Goal: Task Accomplishment & Management: Use online tool/utility

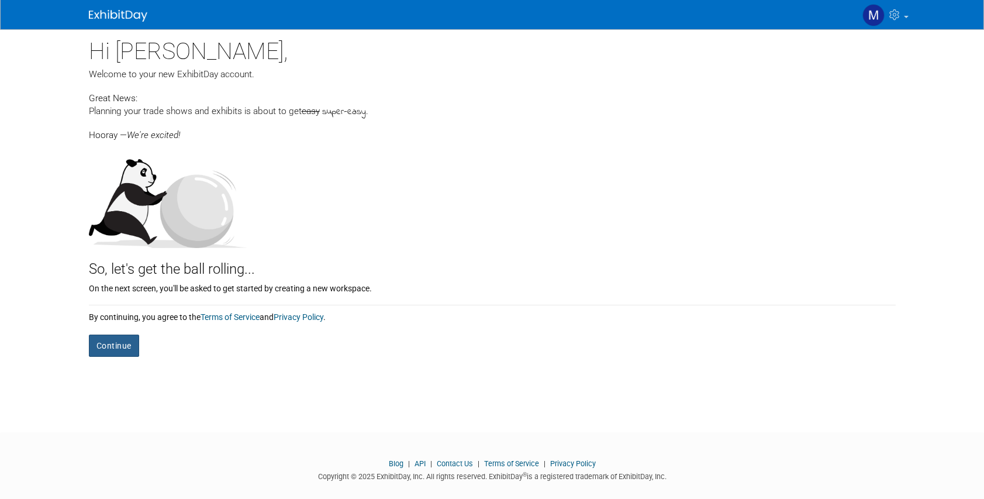
click at [122, 340] on button "Continue" at bounding box center [114, 346] width 50 height 22
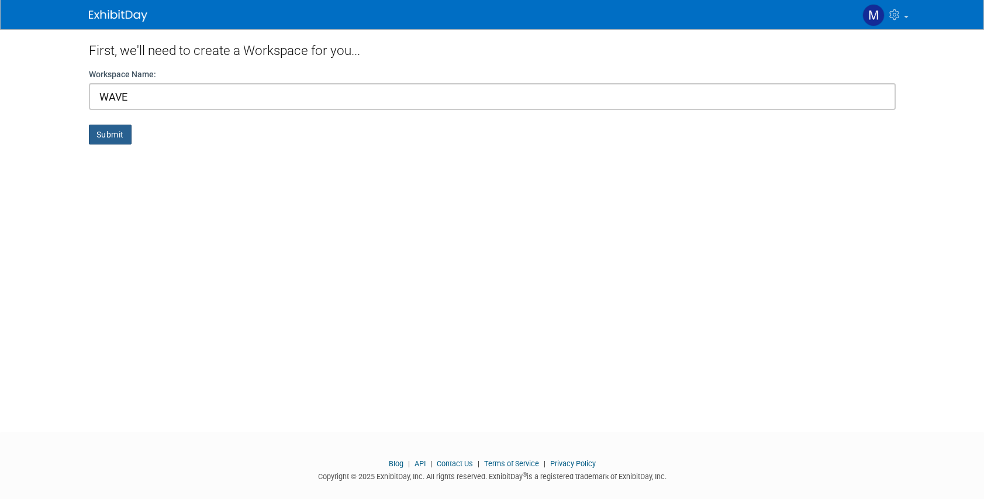
type input "WAVE"
click at [112, 132] on button "Submit" at bounding box center [110, 135] width 43 height 20
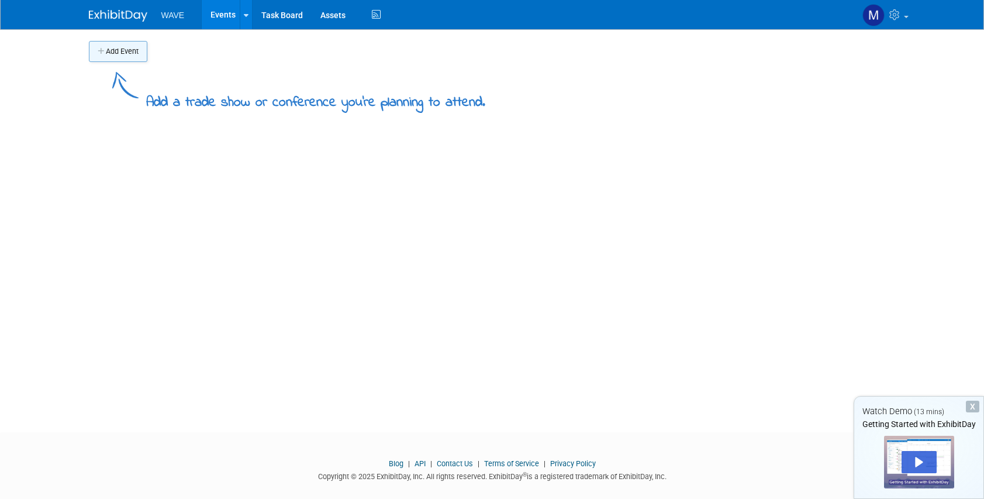
click at [107, 50] on button "Add Event" at bounding box center [118, 51] width 58 height 21
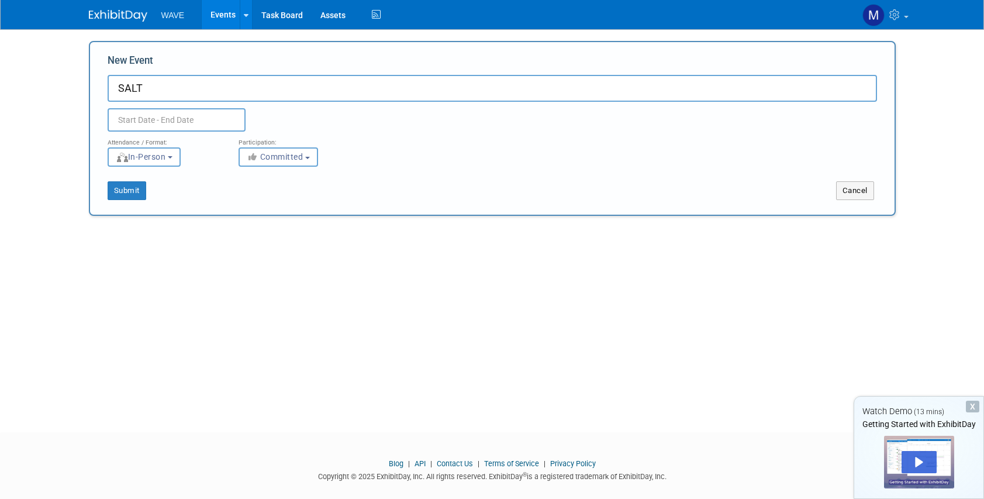
type input "SALT"
click at [146, 122] on input "text" at bounding box center [177, 119] width 138 height 23
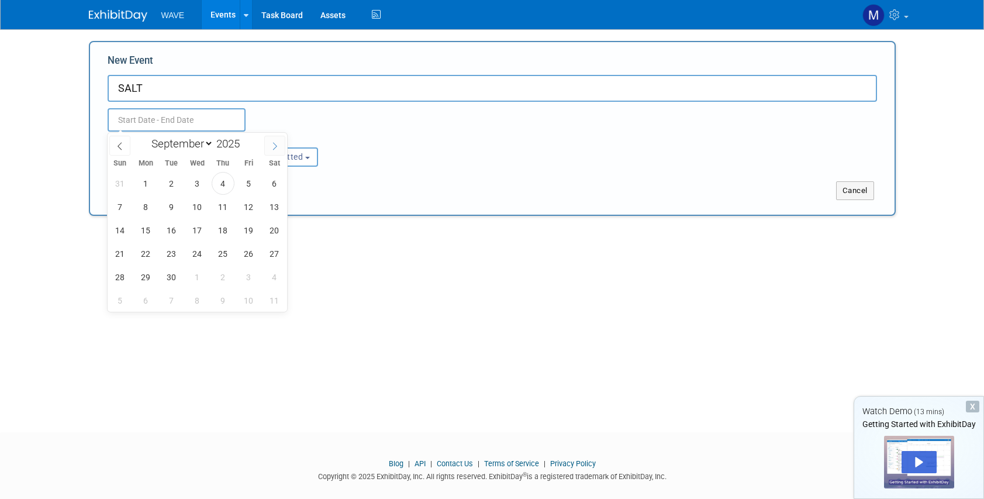
click at [269, 143] on span at bounding box center [274, 146] width 21 height 20
select select "9"
click at [194, 206] on span "8" at bounding box center [197, 206] width 23 height 23
click at [250, 205] on span "10" at bounding box center [248, 206] width 23 height 23
type input "Oct 8, 2025 to Oct 10, 2025"
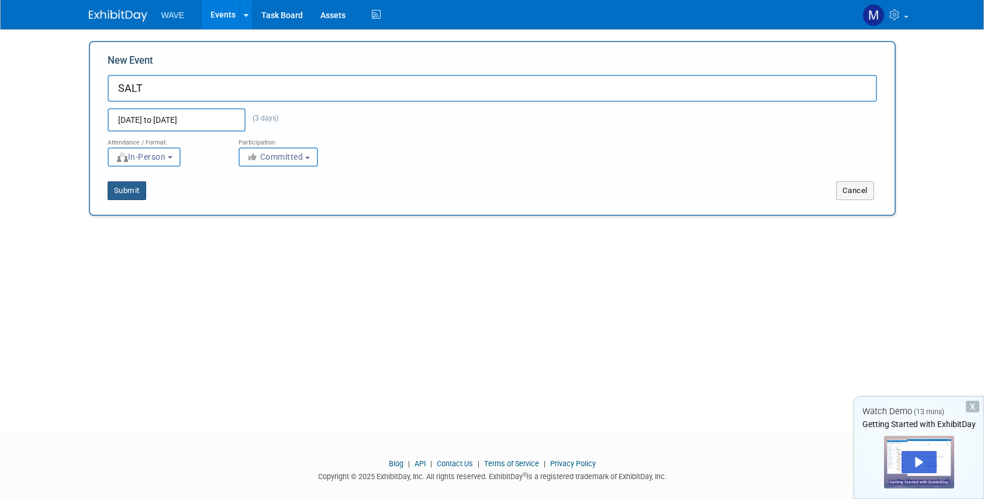
click at [129, 188] on button "Submit" at bounding box center [127, 190] width 39 height 19
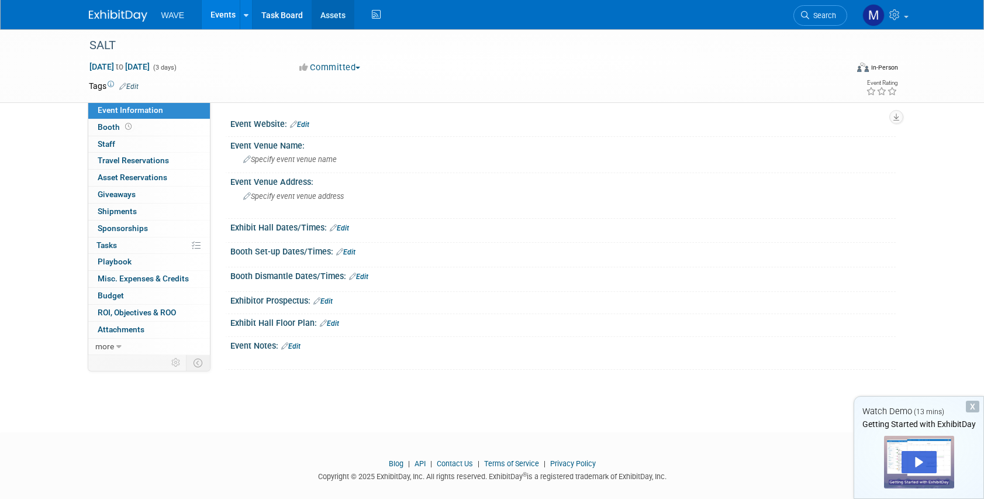
click at [346, 14] on link "Assets" at bounding box center [333, 14] width 43 height 29
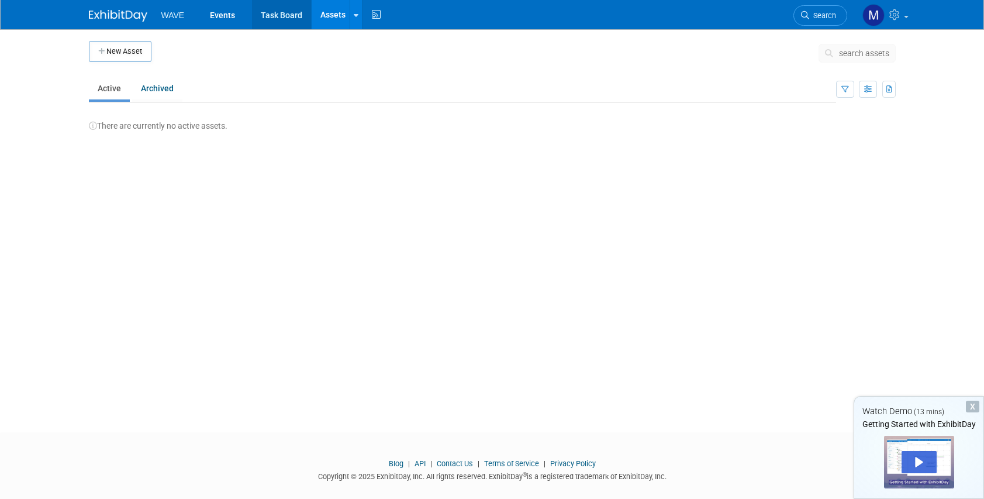
click at [268, 16] on link "Task Board" at bounding box center [281, 14] width 59 height 29
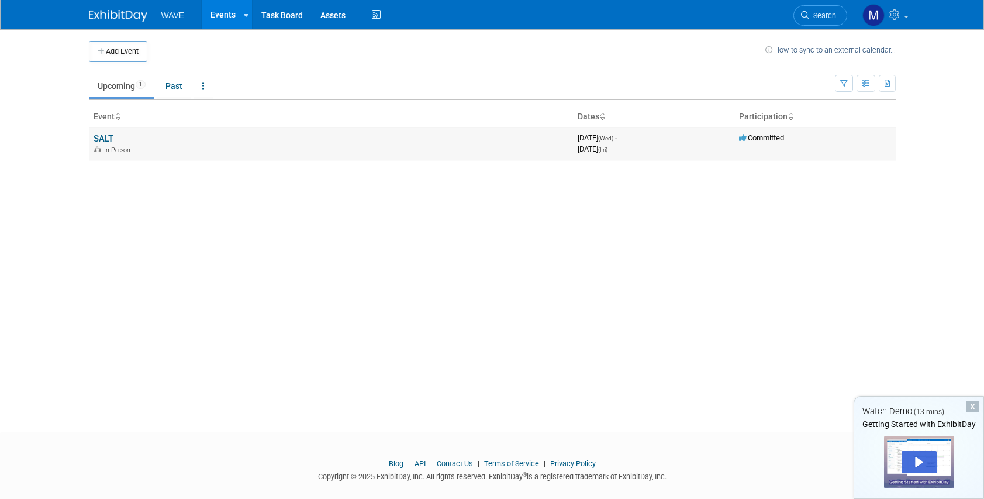
click at [105, 136] on link "SALT" at bounding box center [104, 138] width 20 height 11
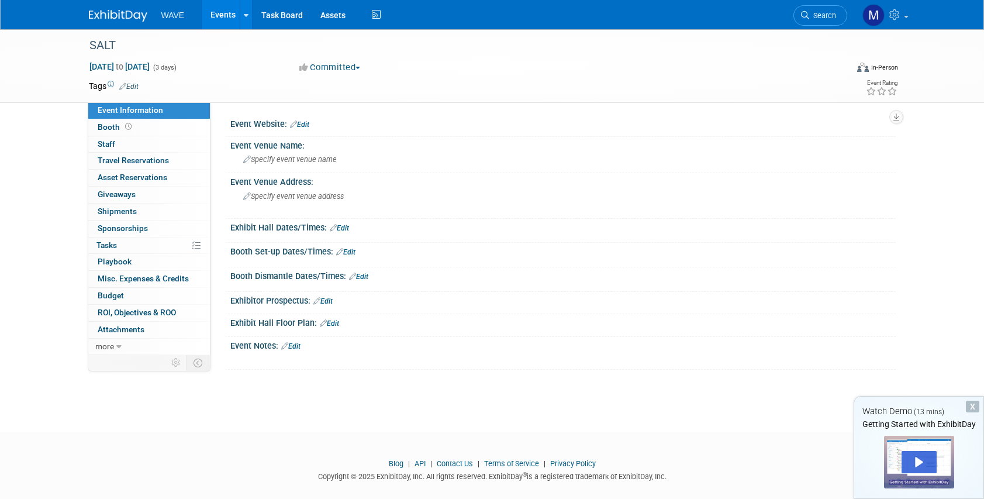
click at [125, 12] on img at bounding box center [118, 16] width 58 height 12
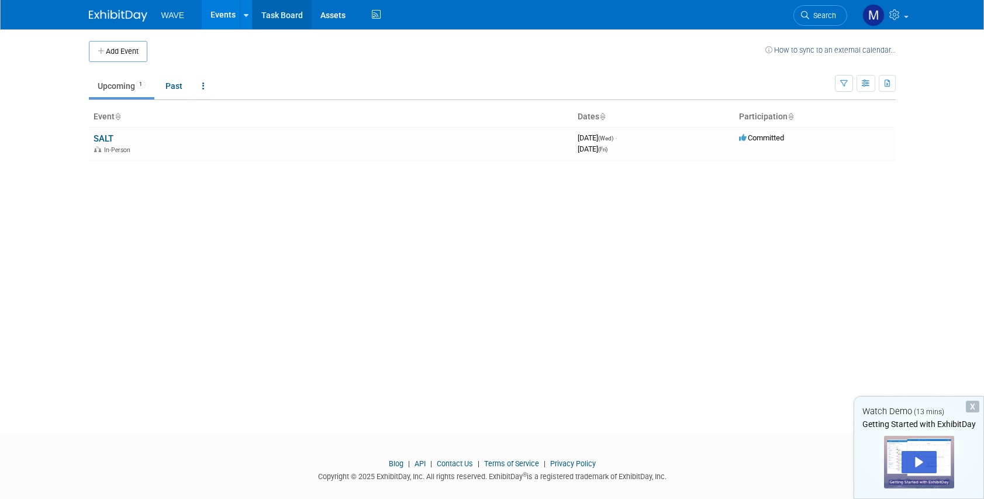
click at [279, 18] on link "Task Board" at bounding box center [282, 14] width 59 height 29
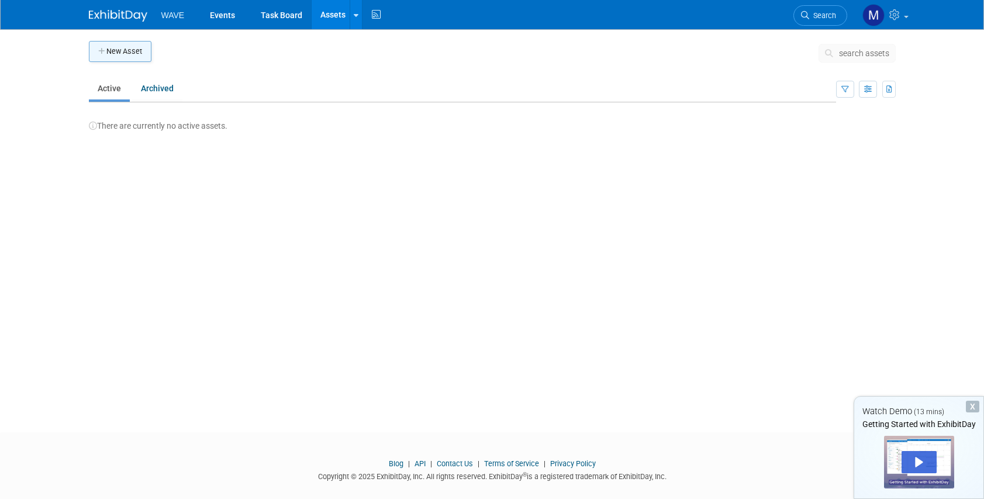
click at [132, 54] on button "New Asset" at bounding box center [120, 51] width 63 height 21
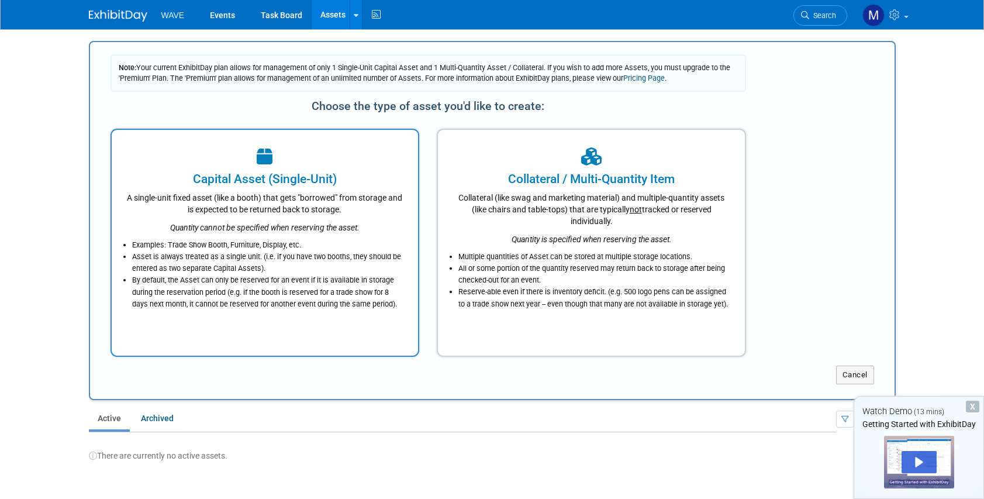
click at [277, 245] on li "Examples: Trade Show Booth, Furniture, Display, etc." at bounding box center [268, 245] width 272 height 12
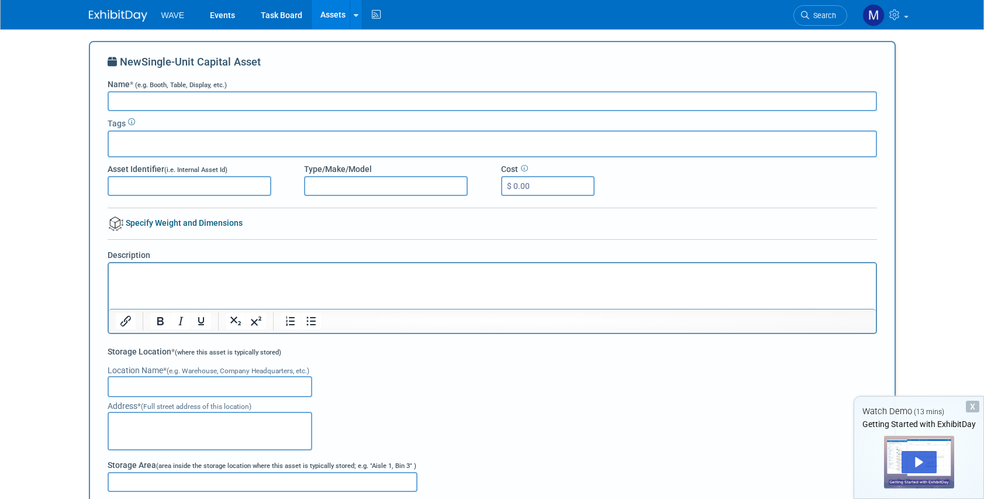
click at [176, 15] on span "WAVE" at bounding box center [172, 15] width 23 height 9
click at [275, 17] on link "Task Board" at bounding box center [281, 14] width 59 height 29
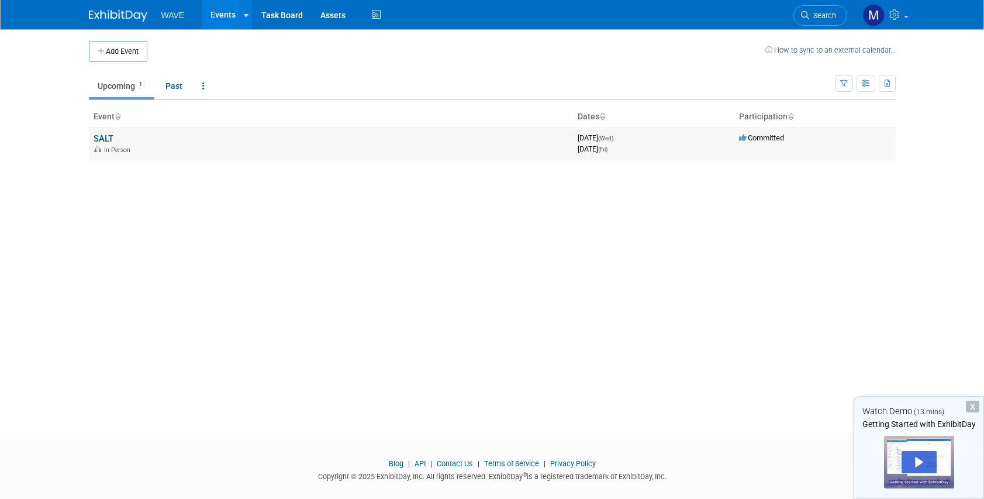
click at [105, 139] on link "SALT" at bounding box center [104, 138] width 20 height 11
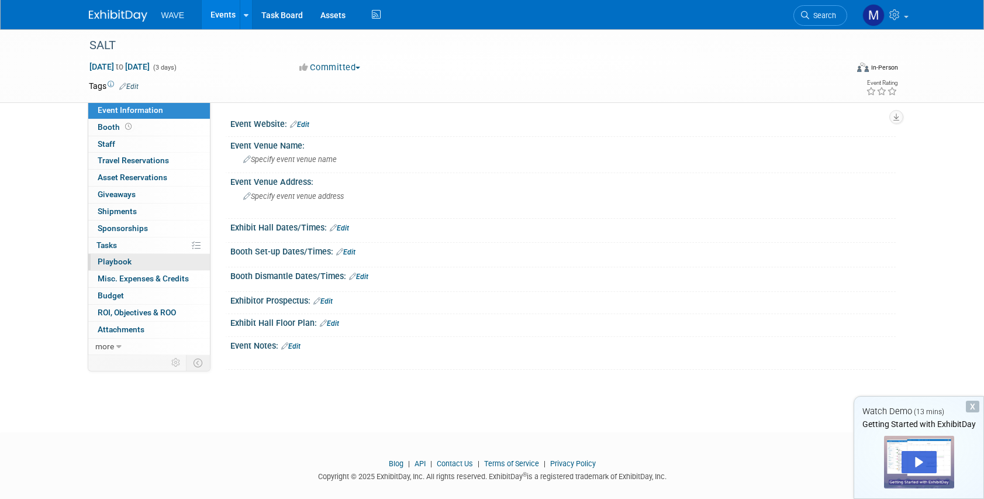
click at [112, 264] on span "Playbook 0" at bounding box center [115, 261] width 34 height 9
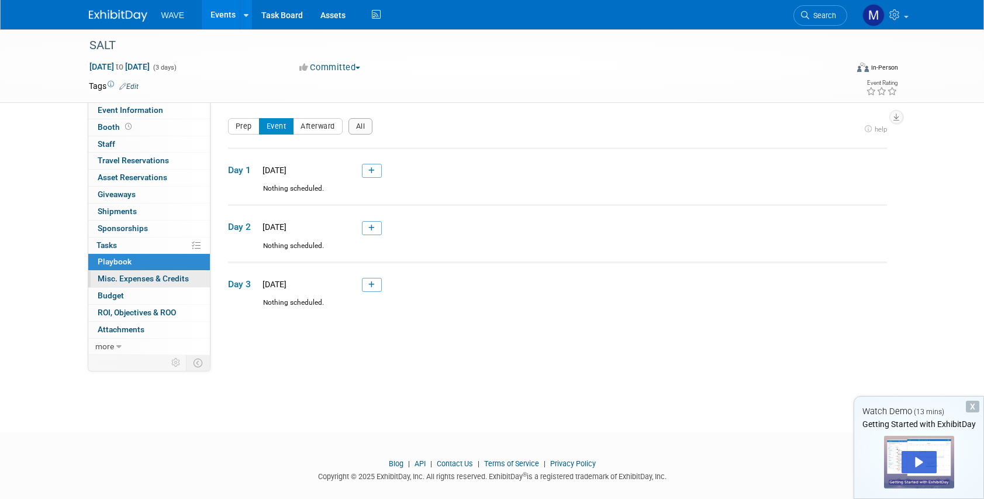
click at [120, 278] on span "Misc. Expenses & Credits 0" at bounding box center [143, 278] width 91 height 9
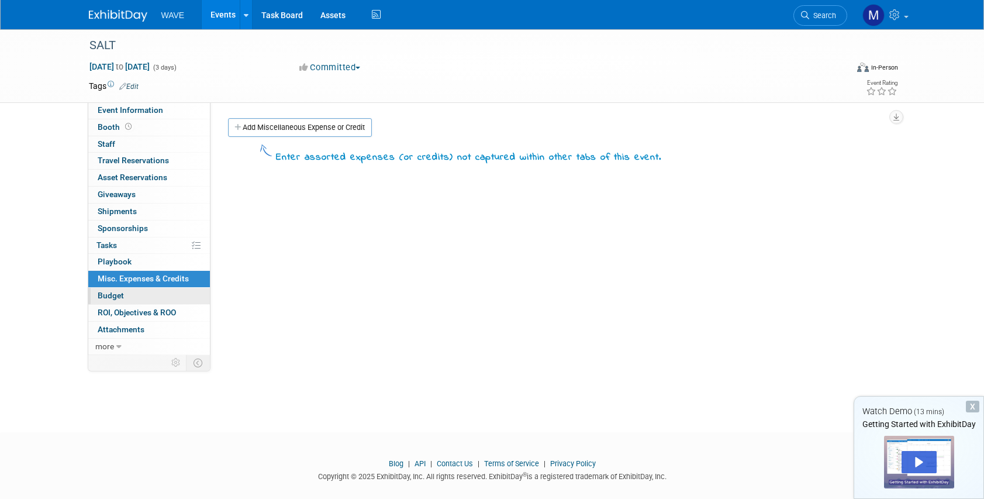
click at [117, 290] on link "Budget" at bounding box center [149, 296] width 122 height 16
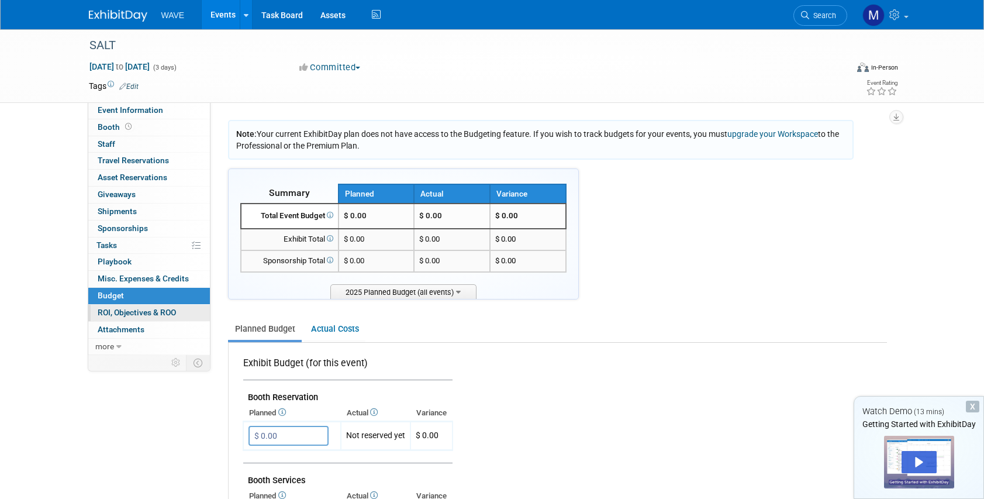
click at [120, 314] on span "ROI, Objectives & ROO 0" at bounding box center [137, 312] width 78 height 9
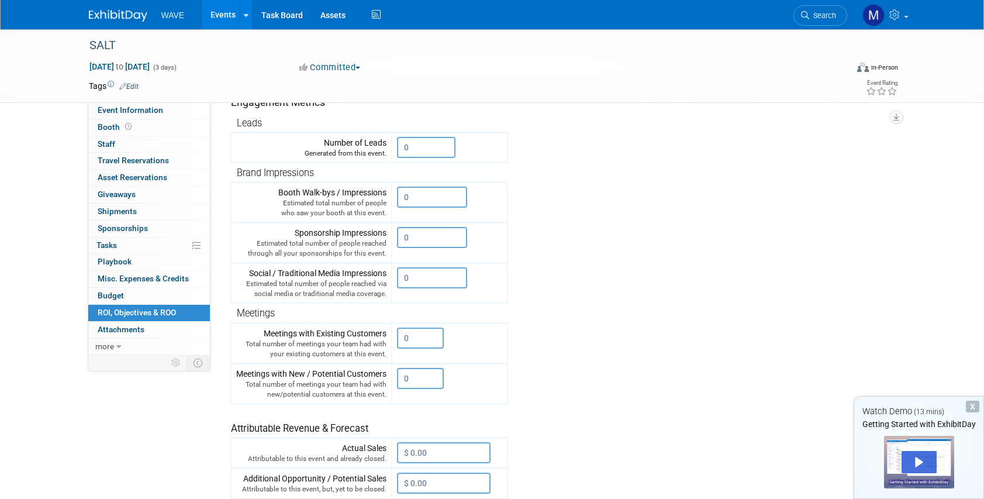
scroll to position [204, 0]
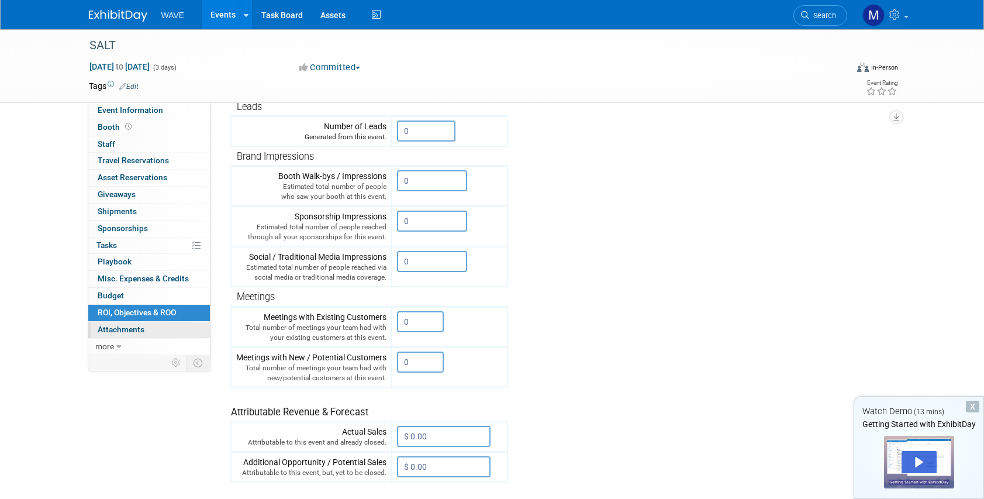
click at [120, 328] on span "Attachments 0" at bounding box center [121, 329] width 47 height 9
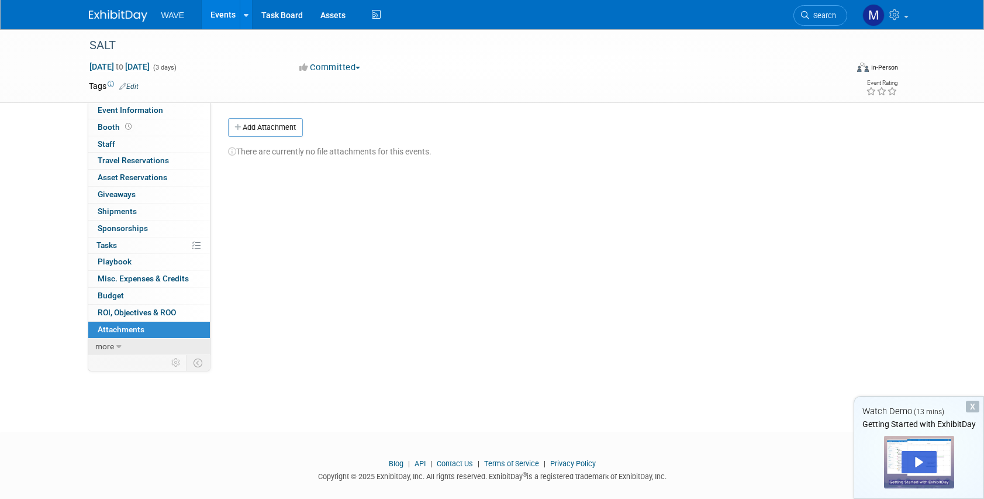
click at [115, 349] on link "more" at bounding box center [149, 347] width 122 height 16
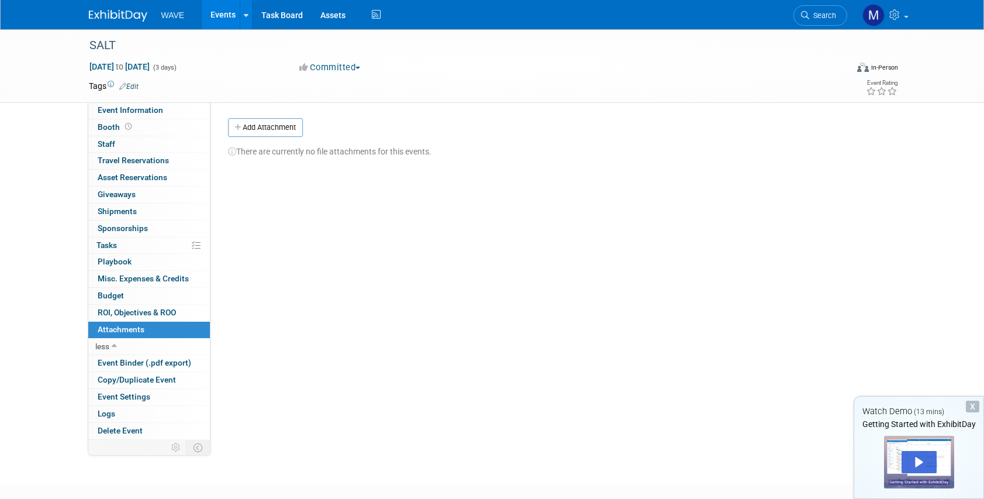
click at [101, 22] on div "WAVE Events Add Event Bulk Upload Events Shareable Event Boards Recently Viewed…" at bounding box center [492, 14] width 807 height 29
click at [108, 13] on img at bounding box center [118, 16] width 58 height 12
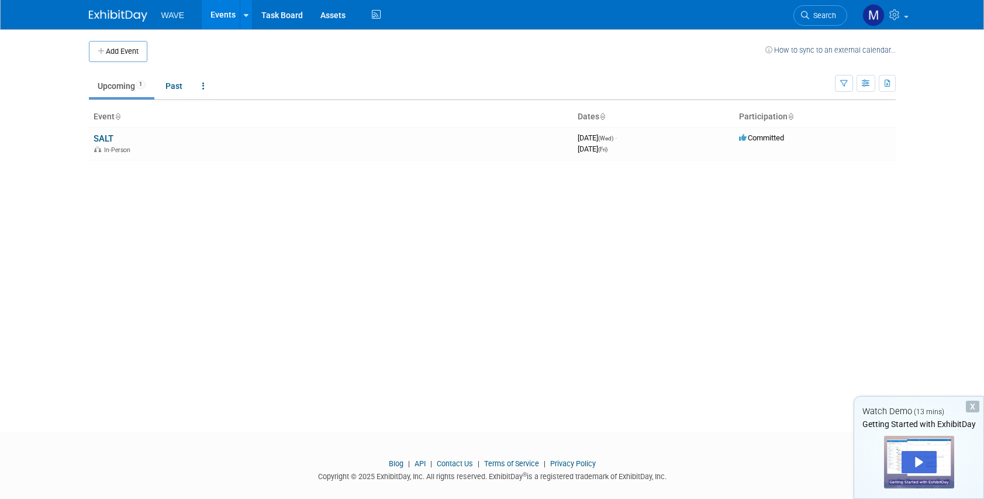
click at [123, 18] on img at bounding box center [118, 16] width 58 height 12
click at [917, 456] on div "Play" at bounding box center [919, 462] width 35 height 22
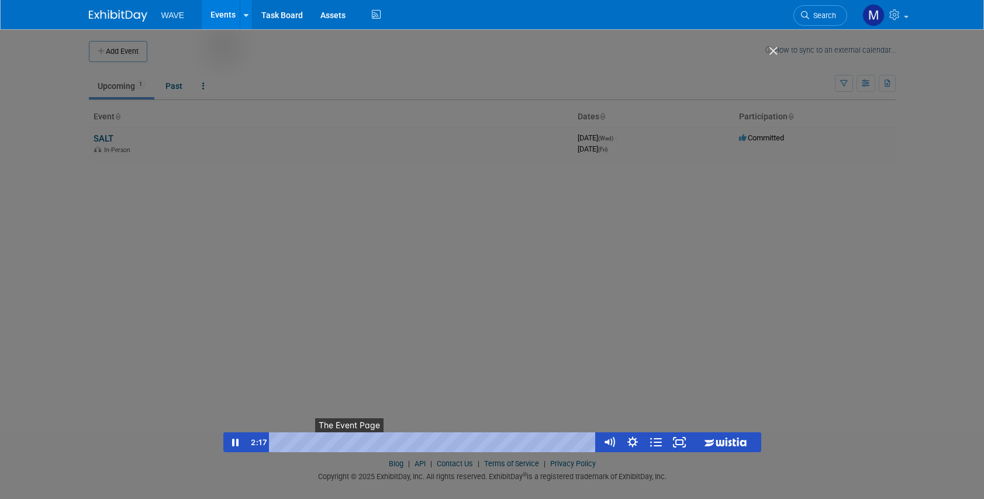
click at [351, 442] on span "●" at bounding box center [349, 441] width 3 height 3
click at [421, 442] on button "●" at bounding box center [423, 442] width 9 height 20
click at [471, 441] on button "●" at bounding box center [470, 442] width 9 height 20
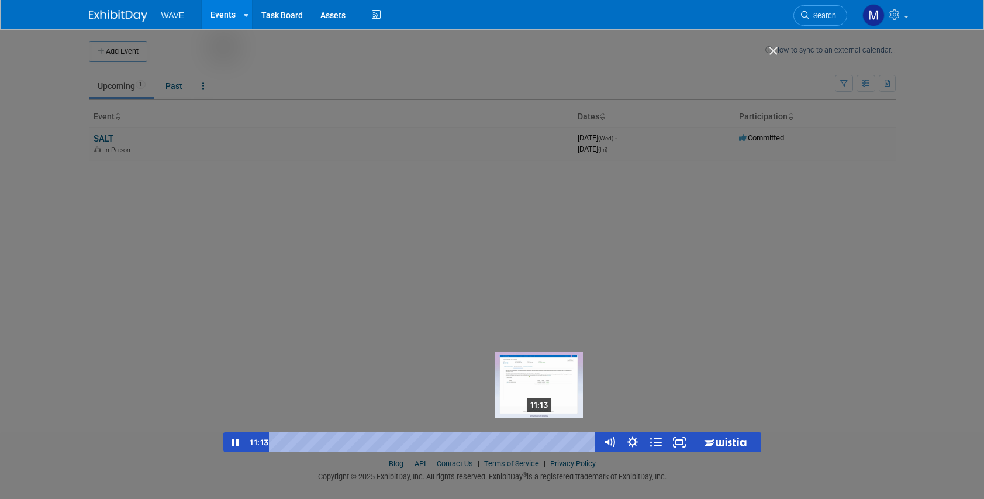
click at [541, 442] on div "11:13" at bounding box center [435, 442] width 314 height 20
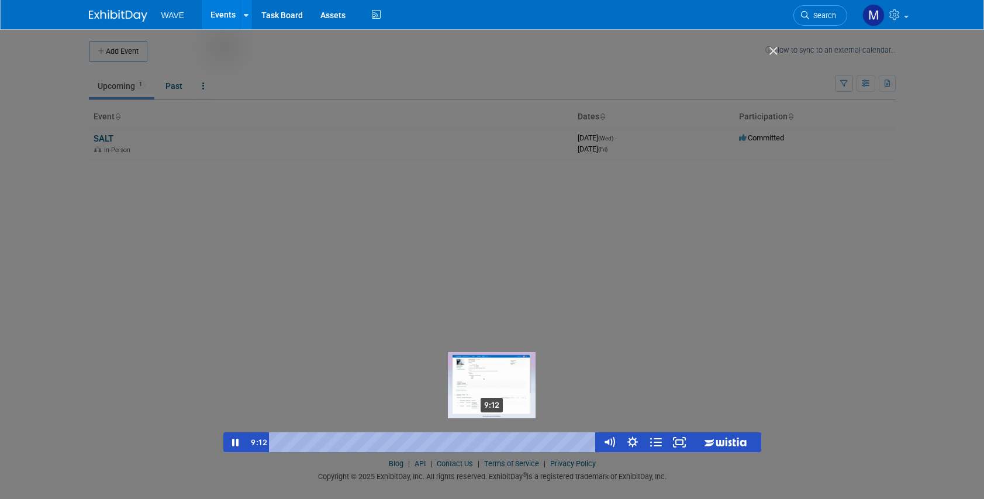
click at [494, 439] on div "9:12" at bounding box center [435, 442] width 314 height 20
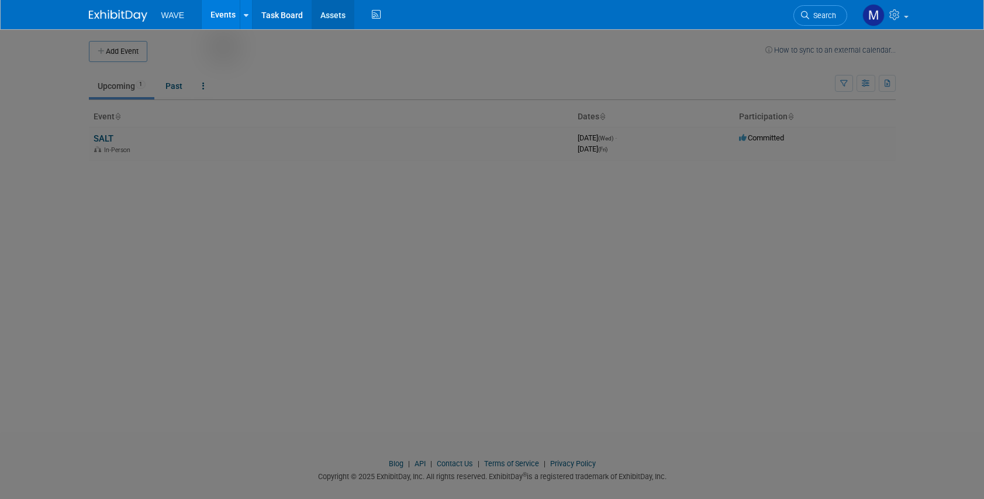
click at [339, 22] on link "Assets" at bounding box center [333, 14] width 43 height 29
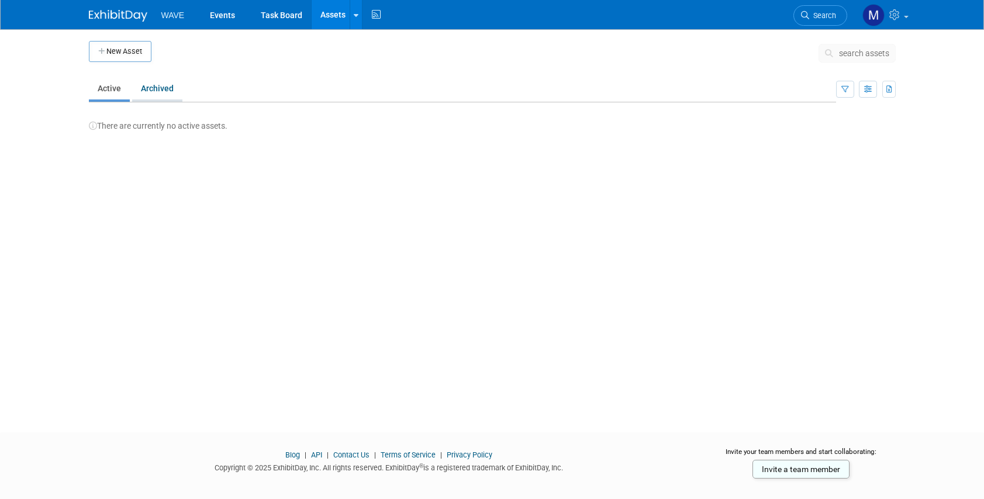
click at [168, 94] on link "Archived" at bounding box center [157, 88] width 50 height 22
click at [113, 85] on link "Active" at bounding box center [109, 88] width 41 height 22
click at [113, 50] on button "New Asset" at bounding box center [120, 51] width 63 height 21
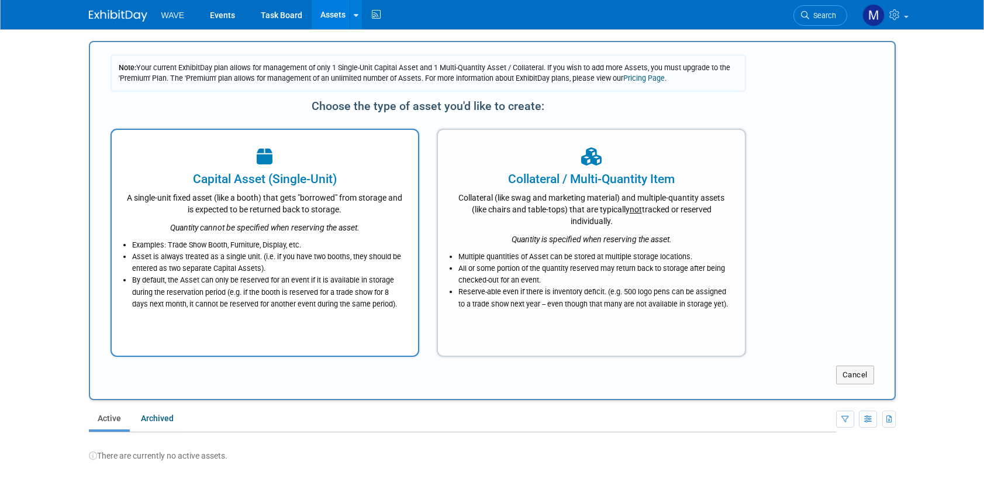
scroll to position [89, 0]
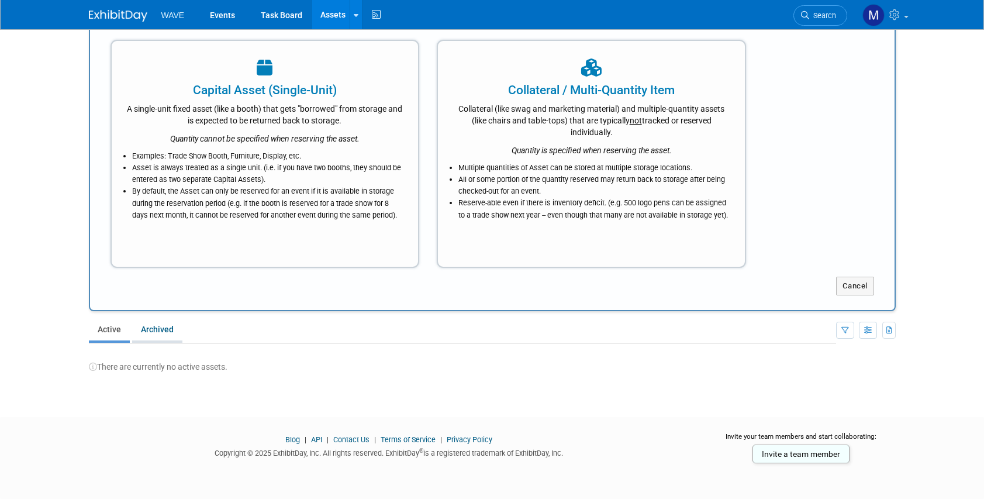
click at [160, 328] on link "Archived" at bounding box center [157, 329] width 50 height 22
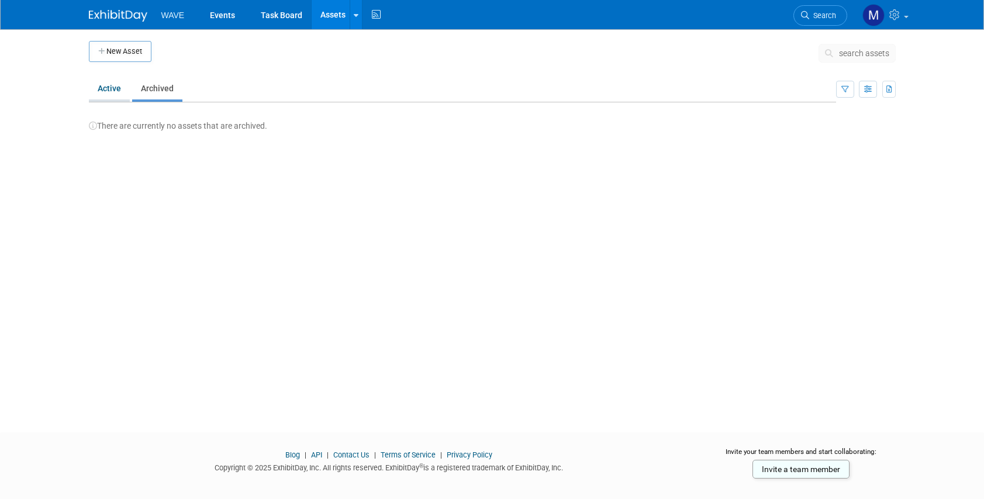
click at [108, 91] on link "Active" at bounding box center [109, 88] width 41 height 22
click at [118, 35] on div "New Asset search assets Note: Your current ExhibitDay plan allows for managemen…" at bounding box center [492, 220] width 825 height 382
click at [118, 56] on button "New Asset" at bounding box center [120, 51] width 63 height 21
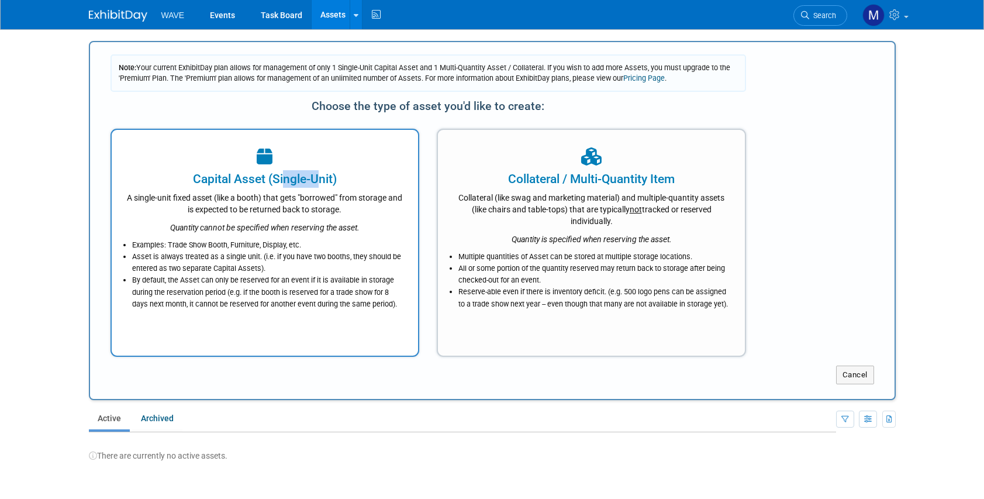
click at [297, 175] on div "Capital Asset (Single-Unit)" at bounding box center [265, 179] width 278 height 18
